Goal: Manage account settings

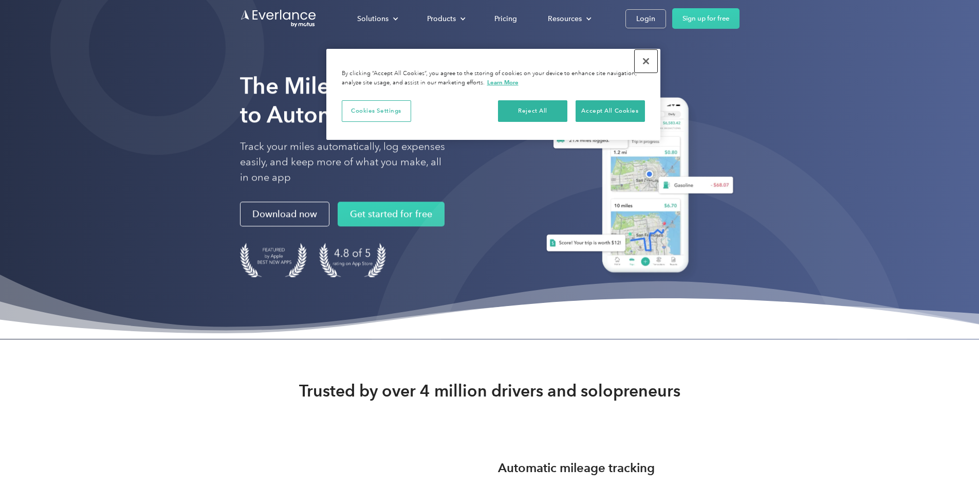
click at [643, 59] on button "Close" at bounding box center [646, 61] width 23 height 23
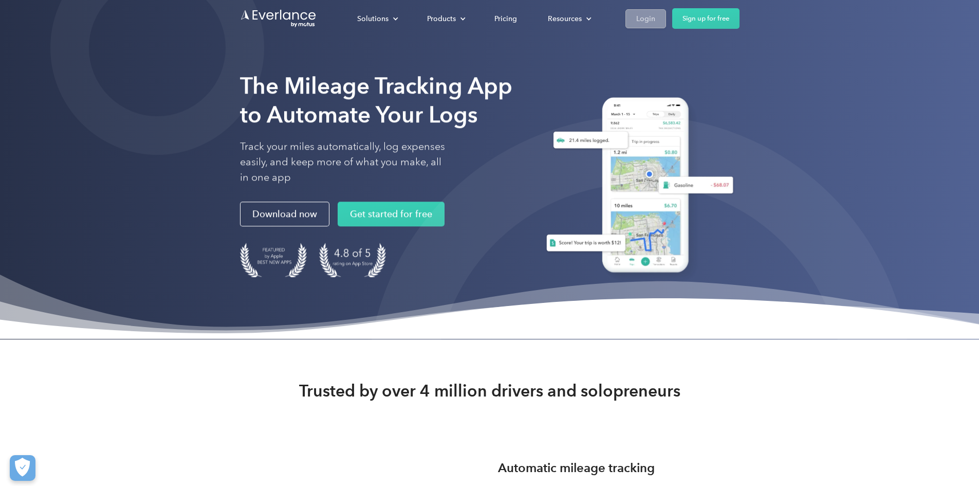
click at [655, 14] on div "Login" at bounding box center [645, 18] width 19 height 13
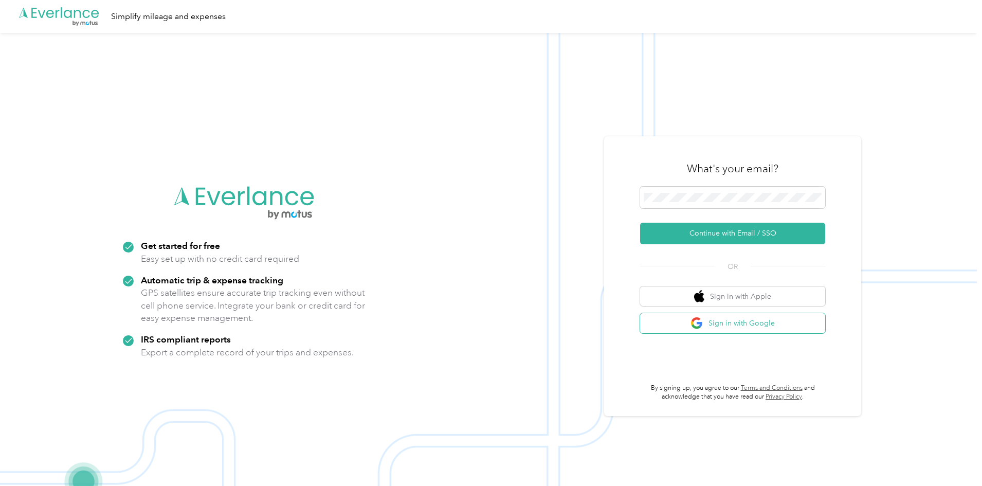
click at [726, 323] on button "Sign in with Google" at bounding box center [732, 323] width 185 height 20
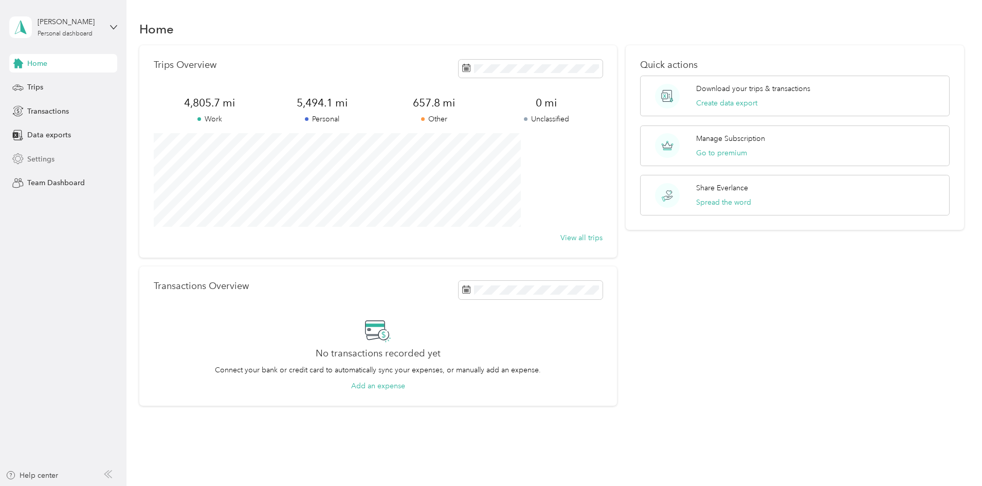
click at [57, 163] on div "Settings" at bounding box center [63, 159] width 108 height 18
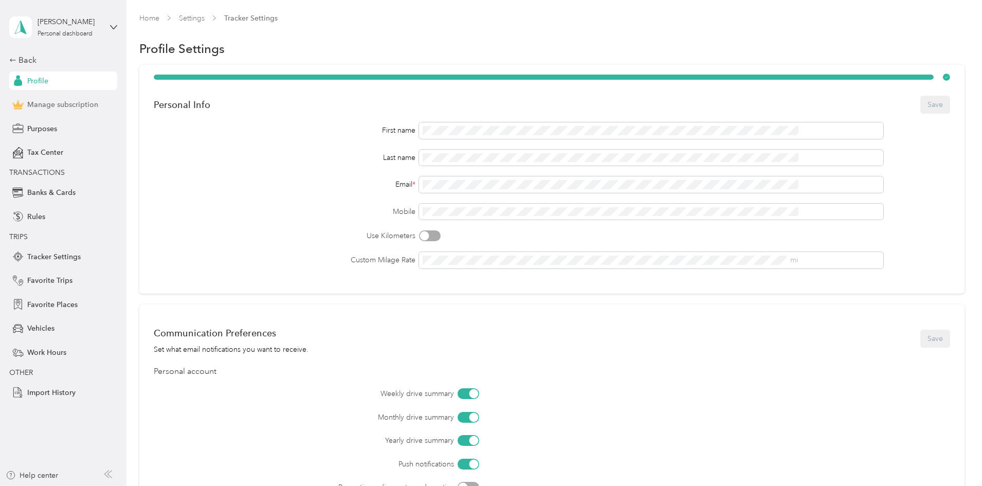
click at [43, 102] on span "Manage subscription" at bounding box center [62, 104] width 71 height 11
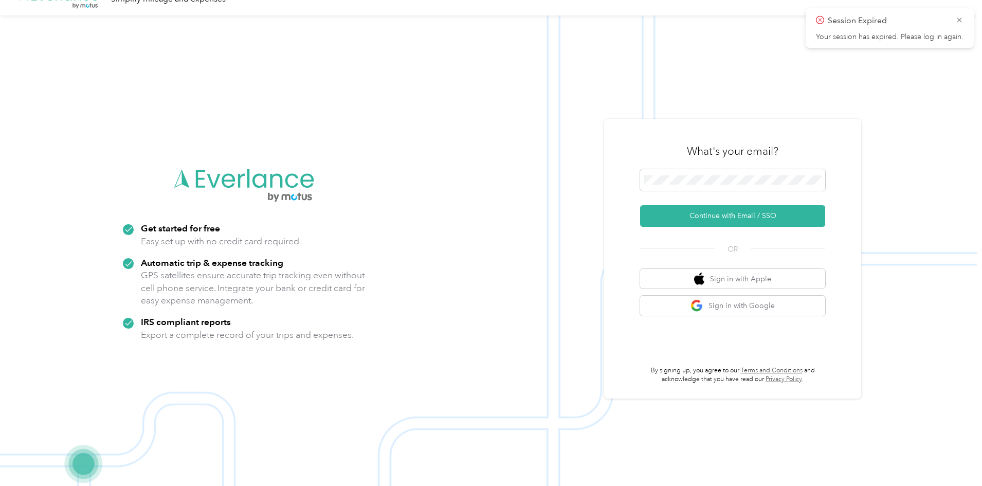
scroll to position [33, 0]
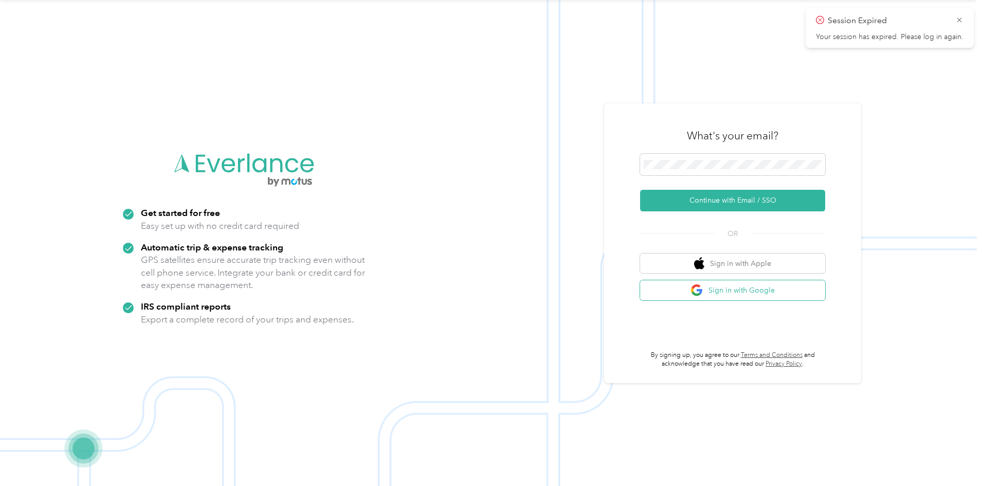
click at [723, 294] on button "Sign in with Google" at bounding box center [732, 290] width 185 height 20
